Goal: Task Accomplishment & Management: Manage account settings

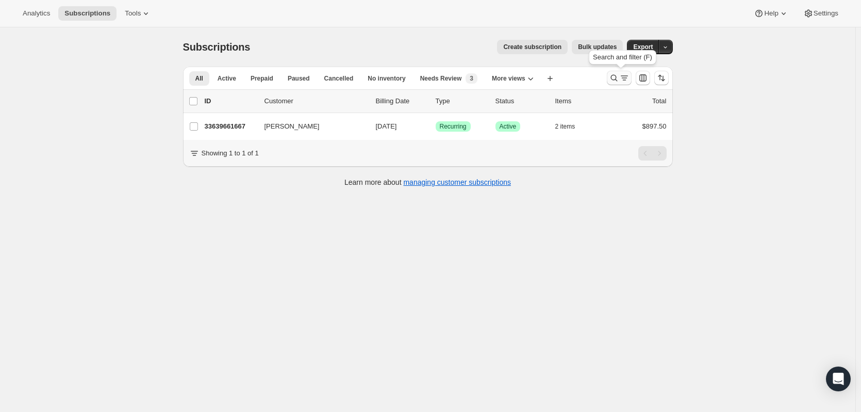
click at [623, 77] on icon "Search and filter results" at bounding box center [625, 78] width 10 height 10
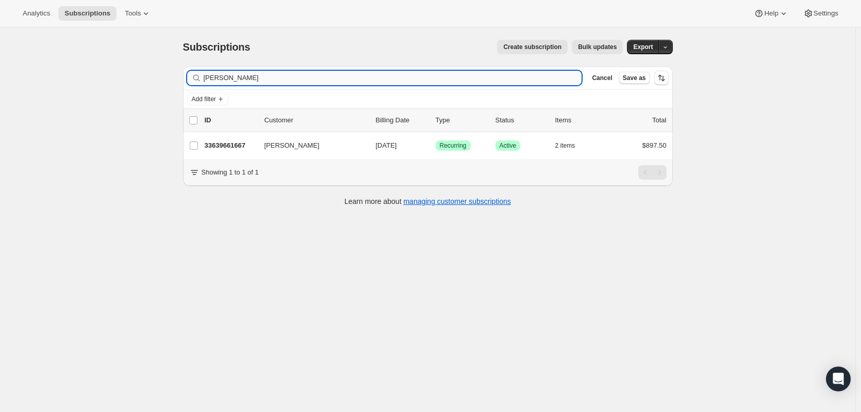
click at [481, 71] on input "[PERSON_NAME]" at bounding box center [393, 78] width 379 height 14
click at [481, 73] on input "[PERSON_NAME]" at bounding box center [393, 78] width 379 height 14
click at [477, 76] on input "[PERSON_NAME]" at bounding box center [393, 78] width 379 height 14
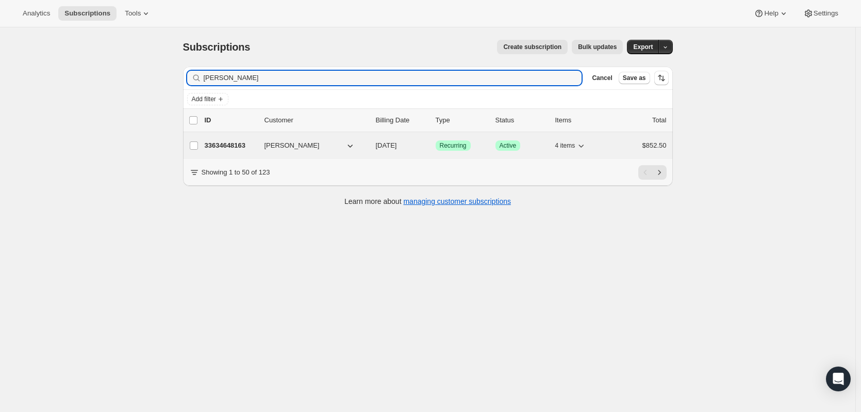
type input "[PERSON_NAME]"
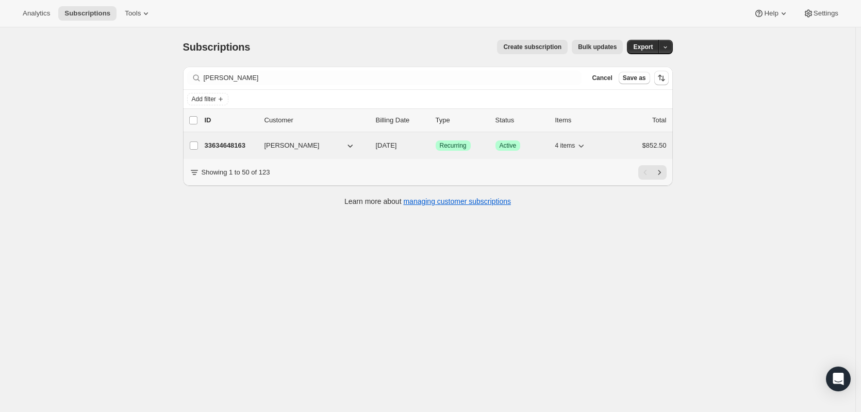
click at [249, 145] on p "33634648163" at bounding box center [231, 145] width 52 height 10
